Goal: Information Seeking & Learning: Learn about a topic

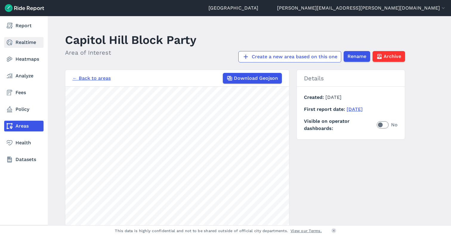
click at [25, 41] on link "Realtime" at bounding box center [23, 42] width 39 height 11
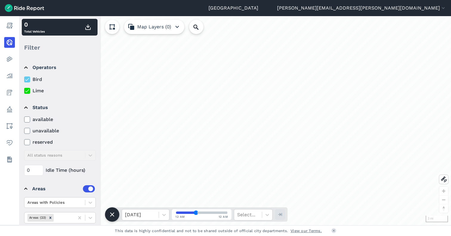
click at [84, 188] on label at bounding box center [89, 188] width 12 height 7
click at [83, 188] on input "checkbox" at bounding box center [83, 187] width 0 height 4
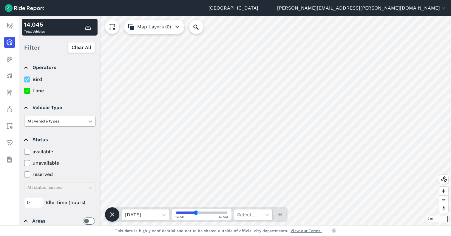
click at [92, 121] on icon at bounding box center [91, 121] width 4 height 2
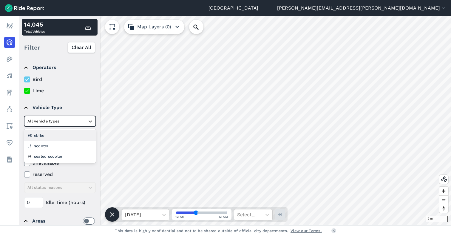
click at [57, 138] on div "ebike" at bounding box center [60, 135] width 72 height 10
click at [90, 121] on icon at bounding box center [91, 121] width 4 height 2
click at [60, 148] on div "scooter" at bounding box center [60, 146] width 72 height 10
click at [90, 119] on icon at bounding box center [90, 121] width 6 height 6
click at [54, 158] on div "seated scooter" at bounding box center [60, 156] width 72 height 10
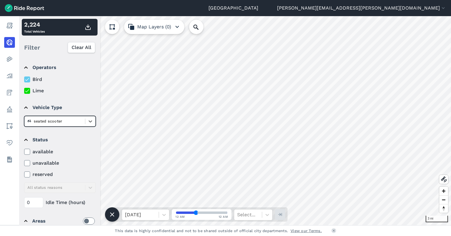
click at [59, 123] on div at bounding box center [54, 121] width 55 height 7
click at [59, 141] on div "ebike" at bounding box center [60, 146] width 72 height 10
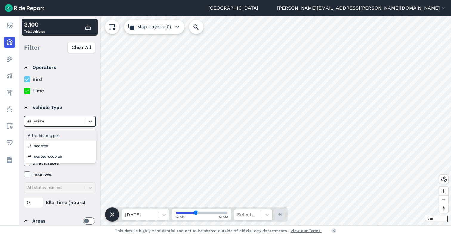
click at [65, 119] on div at bounding box center [54, 121] width 55 height 7
click at [62, 135] on div "All vehicle types" at bounding box center [60, 135] width 72 height 10
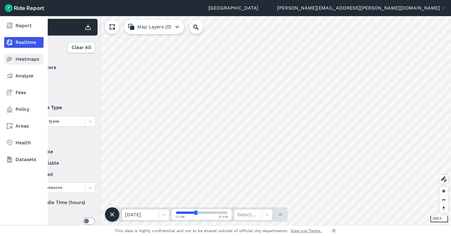
click at [13, 61] on link "Heatmaps" at bounding box center [23, 59] width 39 height 11
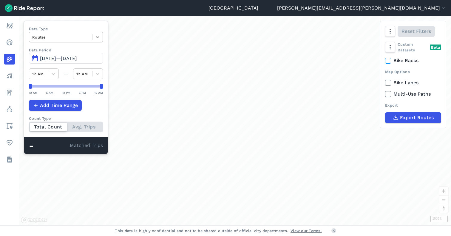
click at [99, 36] on icon at bounding box center [98, 37] width 6 height 6
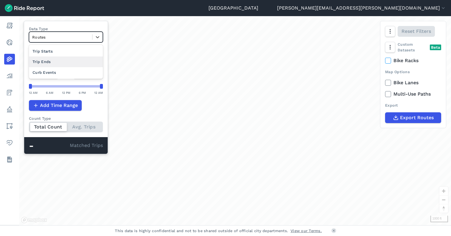
click at [70, 63] on div "Trip Ends" at bounding box center [66, 61] width 74 height 10
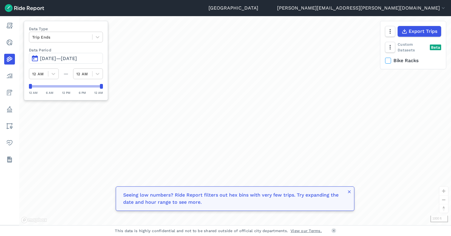
click at [77, 59] on span "[DATE]—[DATE]" at bounding box center [58, 59] width 37 height 6
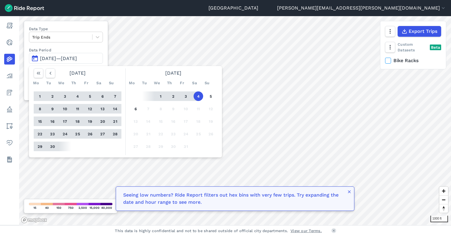
click at [160, 96] on button "1" at bounding box center [161, 96] width 10 height 10
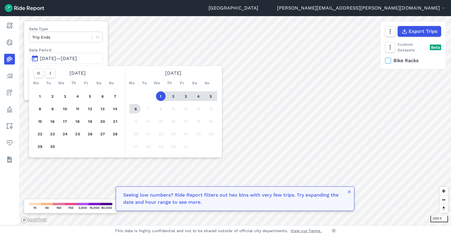
click at [136, 110] on button "6" at bounding box center [136, 109] width 10 height 10
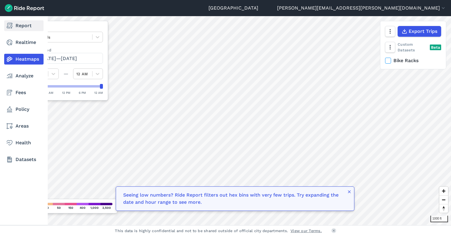
click at [13, 27] on link "Report" at bounding box center [23, 25] width 39 height 11
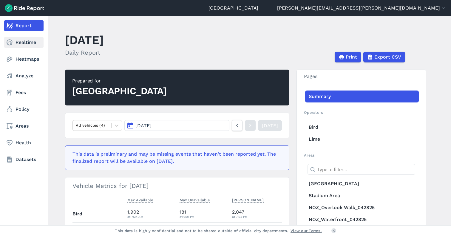
click at [16, 41] on link "Realtime" at bounding box center [23, 42] width 39 height 11
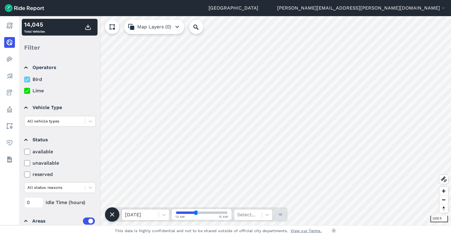
click at [85, 221] on label at bounding box center [89, 220] width 12 height 7
click at [83, 221] on input "checkbox" at bounding box center [83, 219] width 0 height 4
click at [208, 28] on input "Search Location or Vehicles" at bounding box center [228, 27] width 78 height 14
paste input "[PERSON_NAME][GEOGRAPHIC_DATA][STREET_ADDRESS][GEOGRAPHIC_DATA]"
type input "[PERSON_NAME][GEOGRAPHIC_DATA][STREET_ADDRESS][US_STATE][GEOGRAPHIC_DATA]"
